Goal: Task Accomplishment & Management: Manage account settings

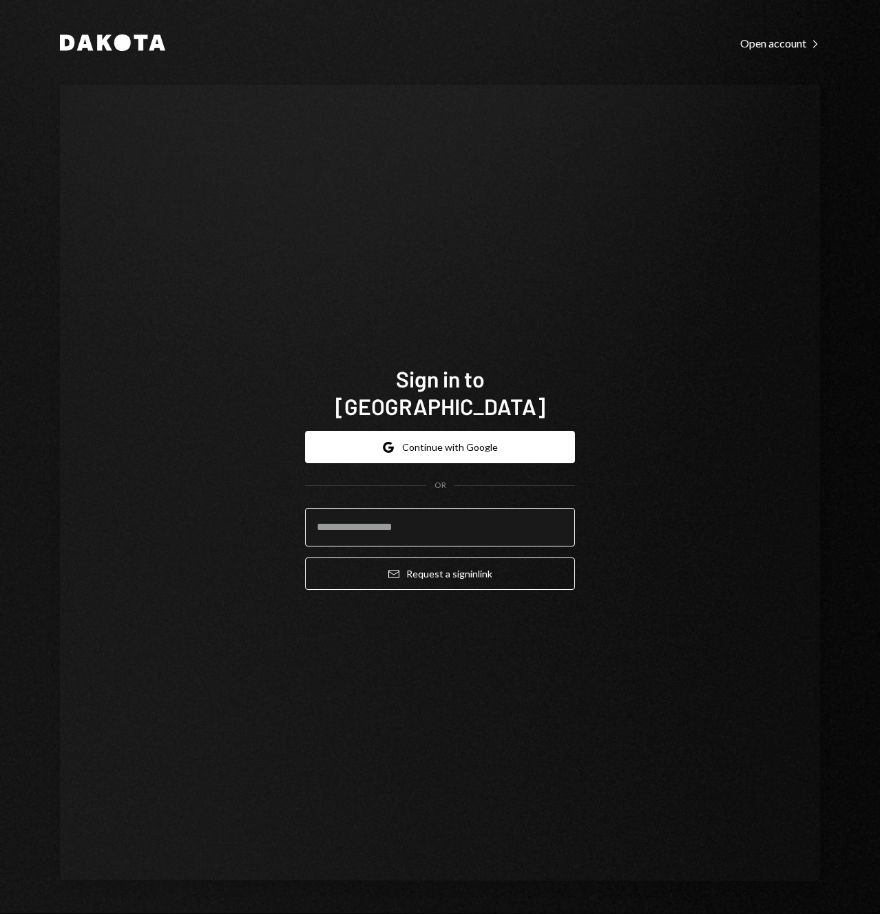
click at [433, 529] on input "email" at bounding box center [440, 527] width 270 height 39
click at [388, 511] on input "email" at bounding box center [440, 527] width 270 height 39
type input "*"
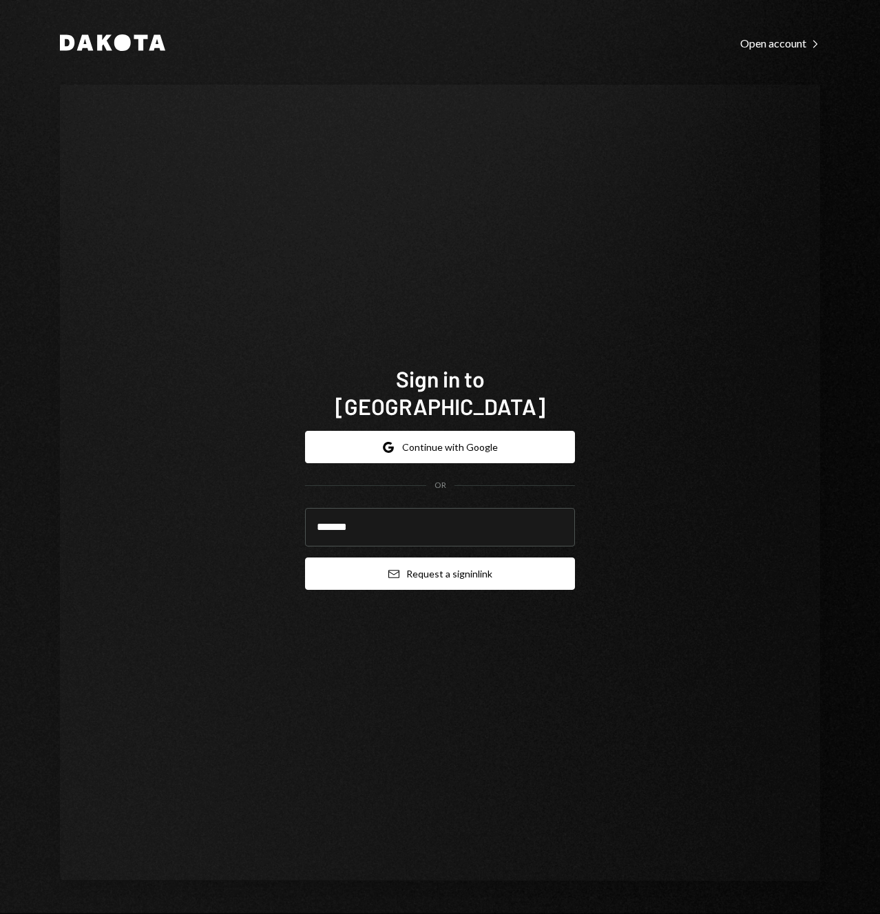
type input "**********"
click at [417, 564] on button "Email Request a sign in link" at bounding box center [440, 573] width 270 height 32
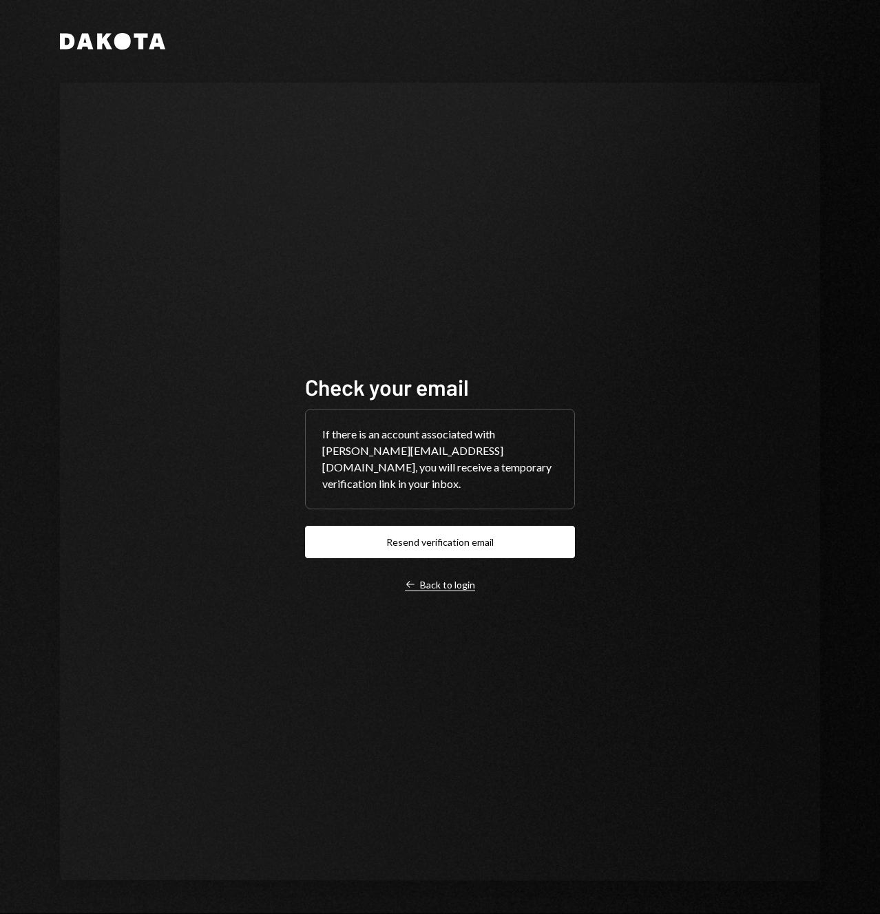
click at [456, 579] on div "Left Arrow Back to login" at bounding box center [440, 585] width 70 height 12
